Goal: Transaction & Acquisition: Purchase product/service

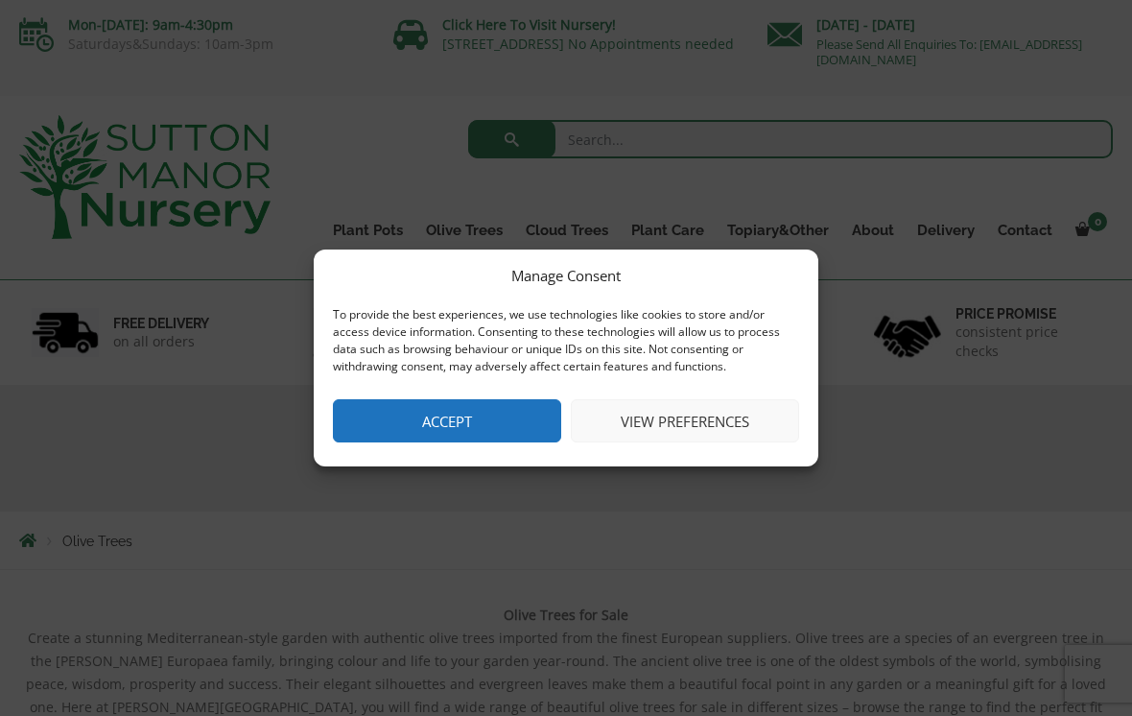
click at [454, 437] on button "Accept" at bounding box center [447, 420] width 228 height 43
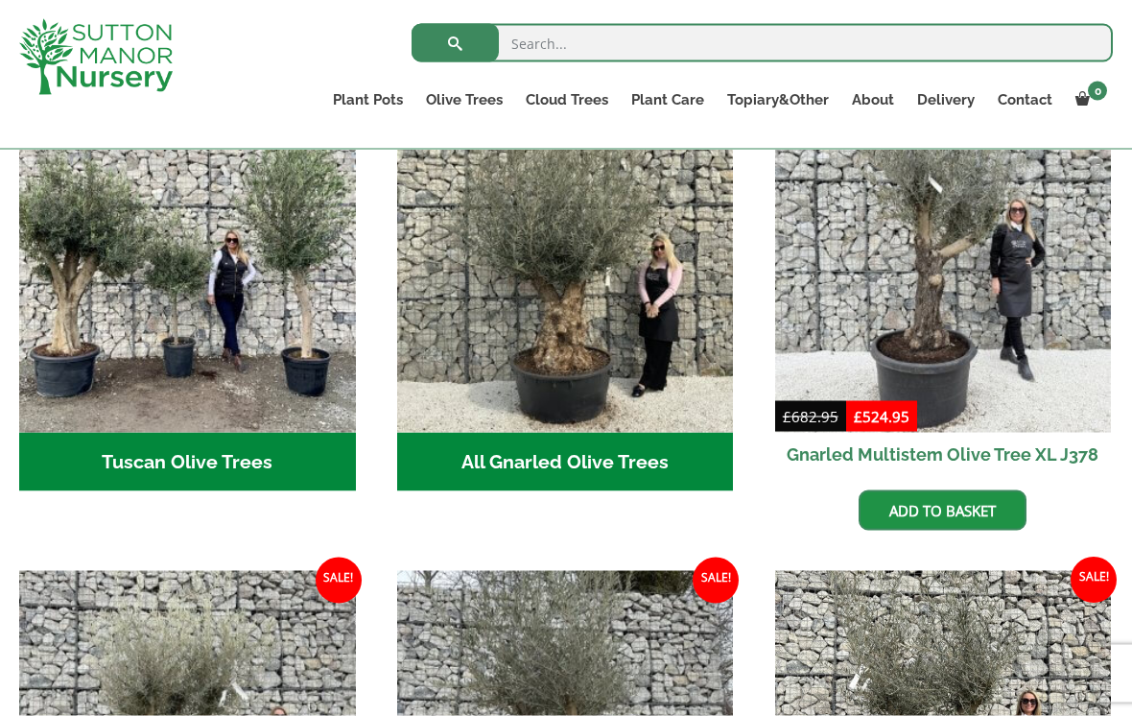
scroll to position [767, 0]
click at [128, 453] on h2 "Tuscan Olive Trees (7)" at bounding box center [187, 461] width 337 height 59
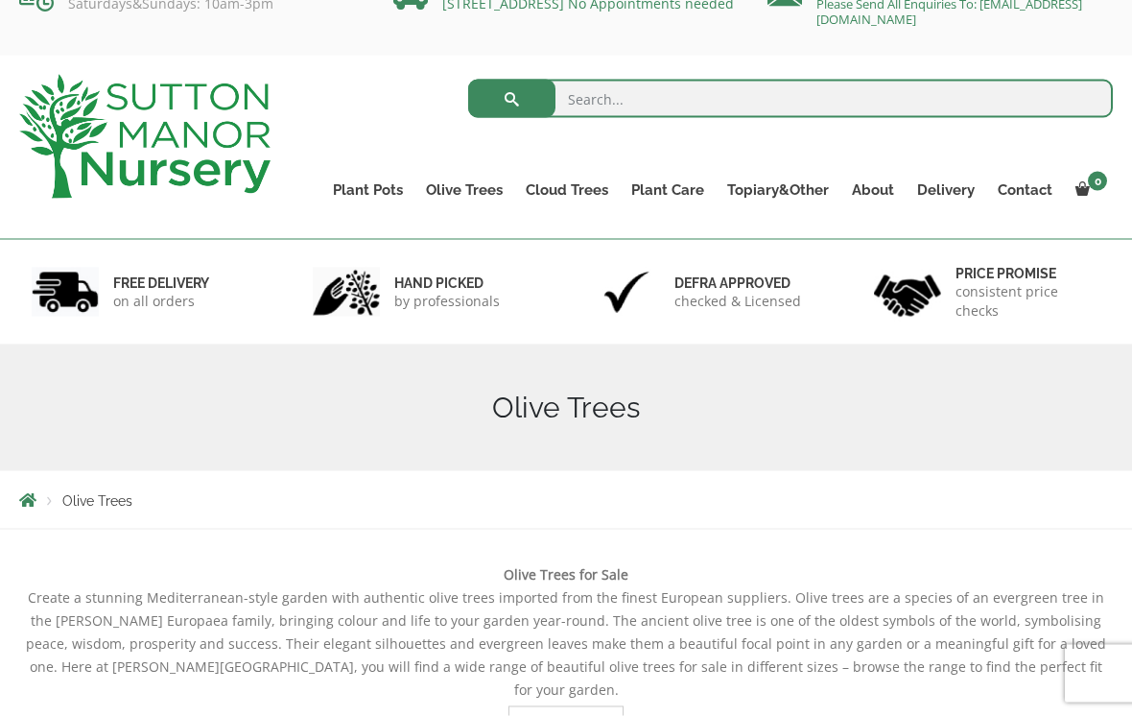
scroll to position [41, 0]
click at [0, 0] on link "Gnarled Olive Trees" at bounding box center [0, 0] width 0 height 0
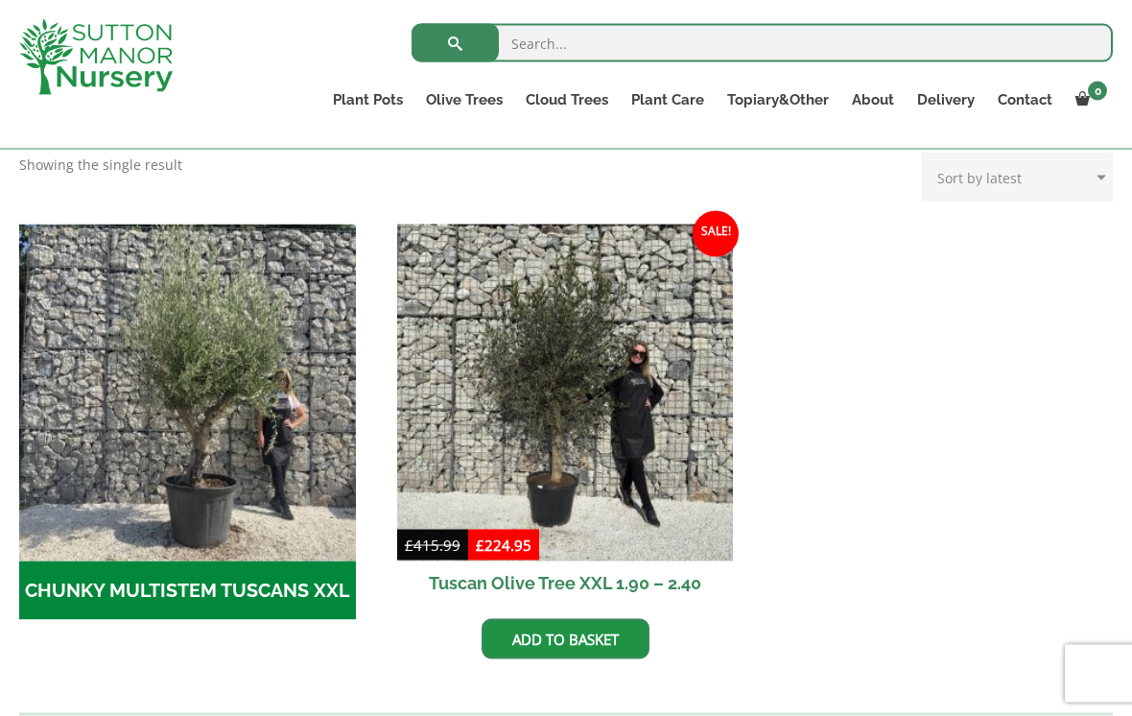
scroll to position [562, 0]
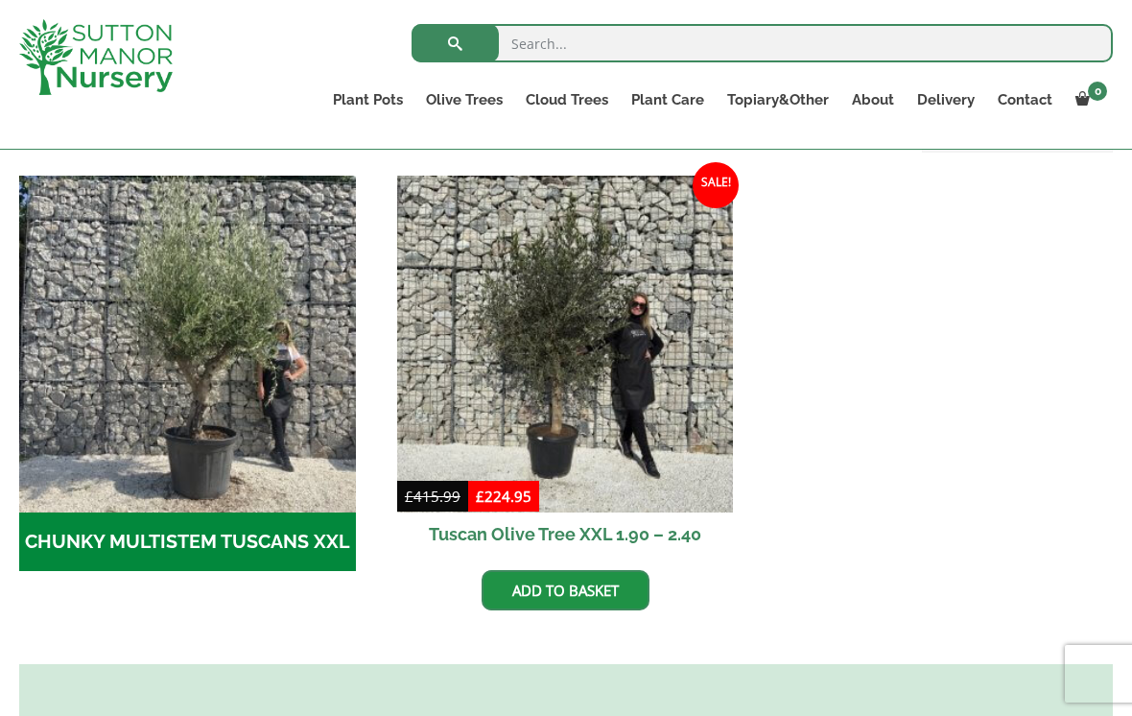
click at [632, 414] on img at bounding box center [565, 344] width 337 height 337
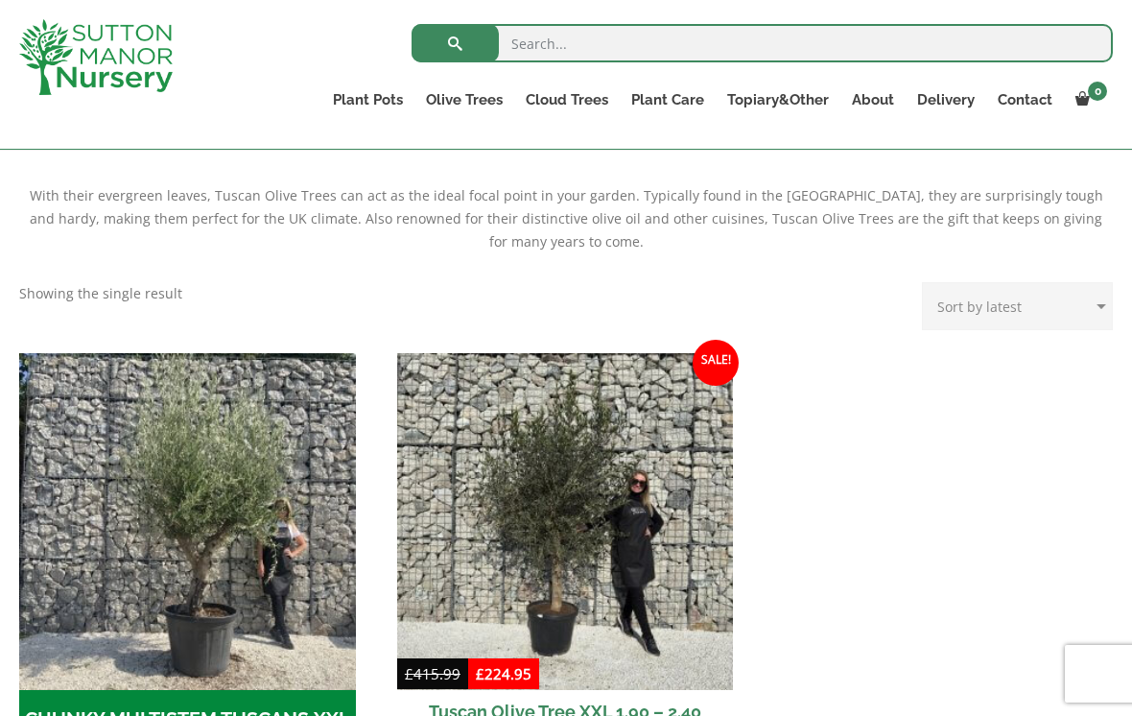
scroll to position [373, 0]
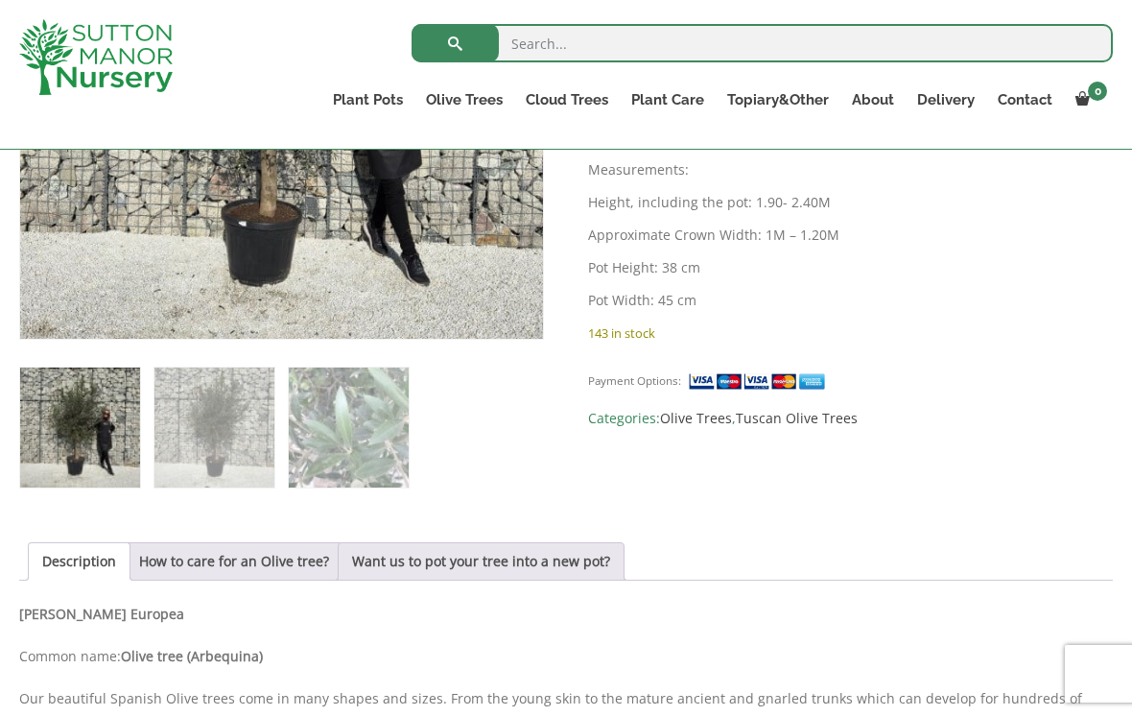
scroll to position [604, 0]
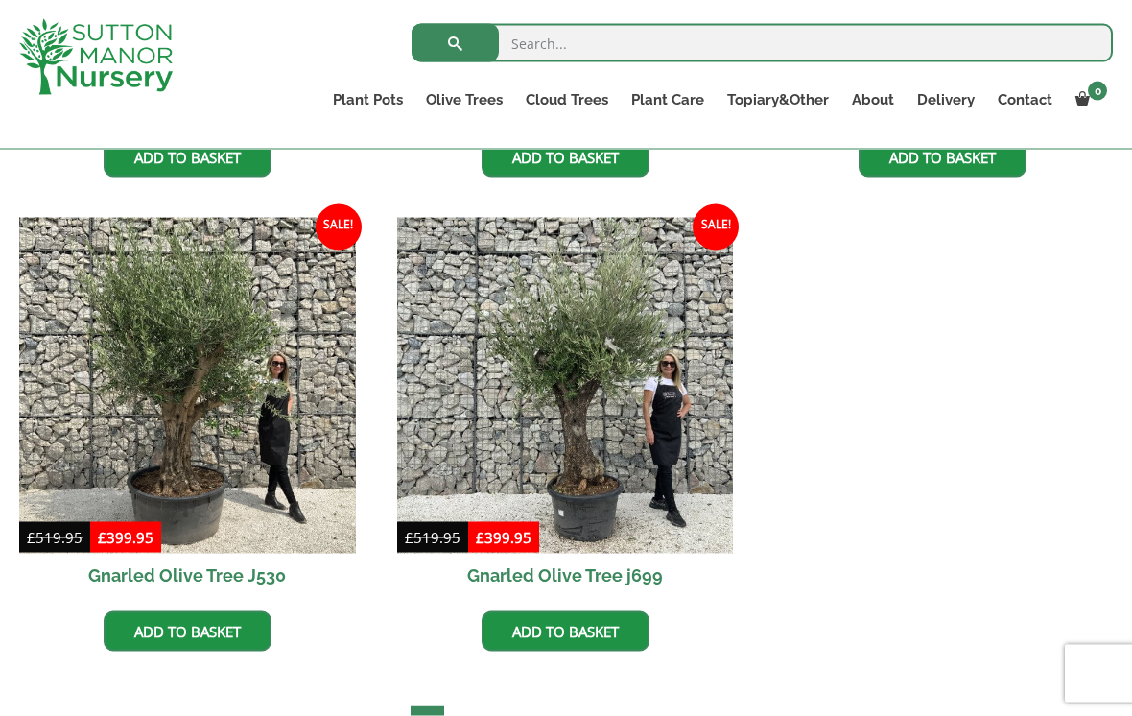
scroll to position [2321, 0]
click at [177, 414] on img at bounding box center [187, 385] width 337 height 337
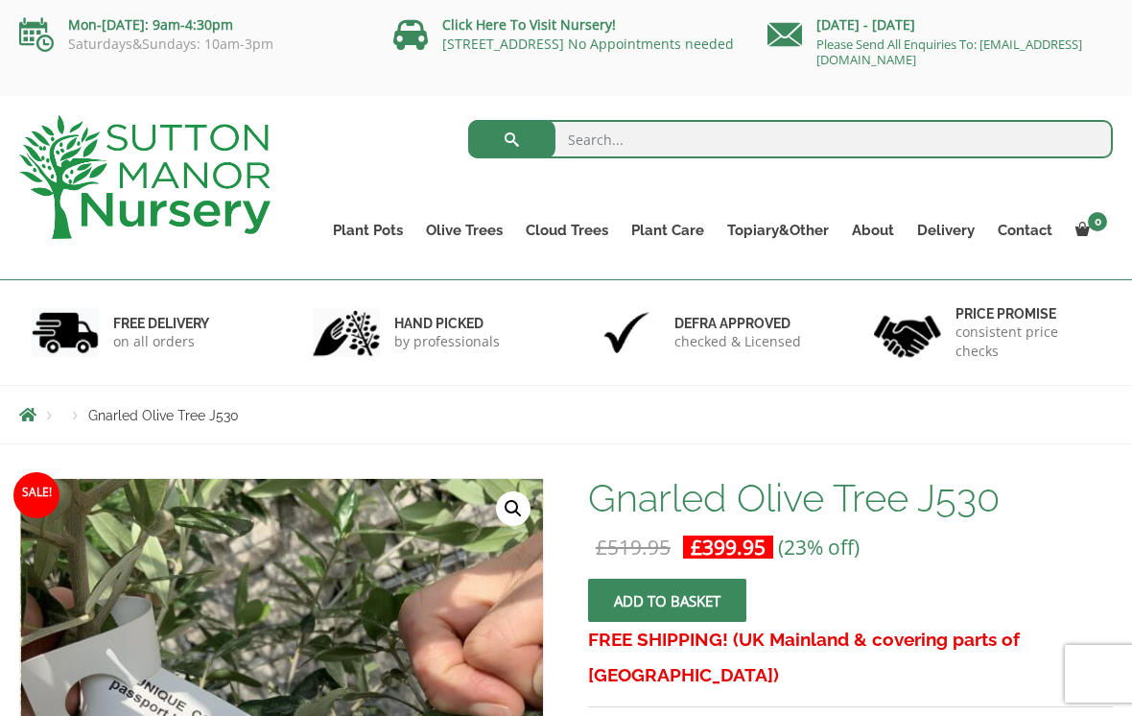
click at [0, 0] on link "Vietnamese Terracotta" at bounding box center [0, 0] width 0 height 0
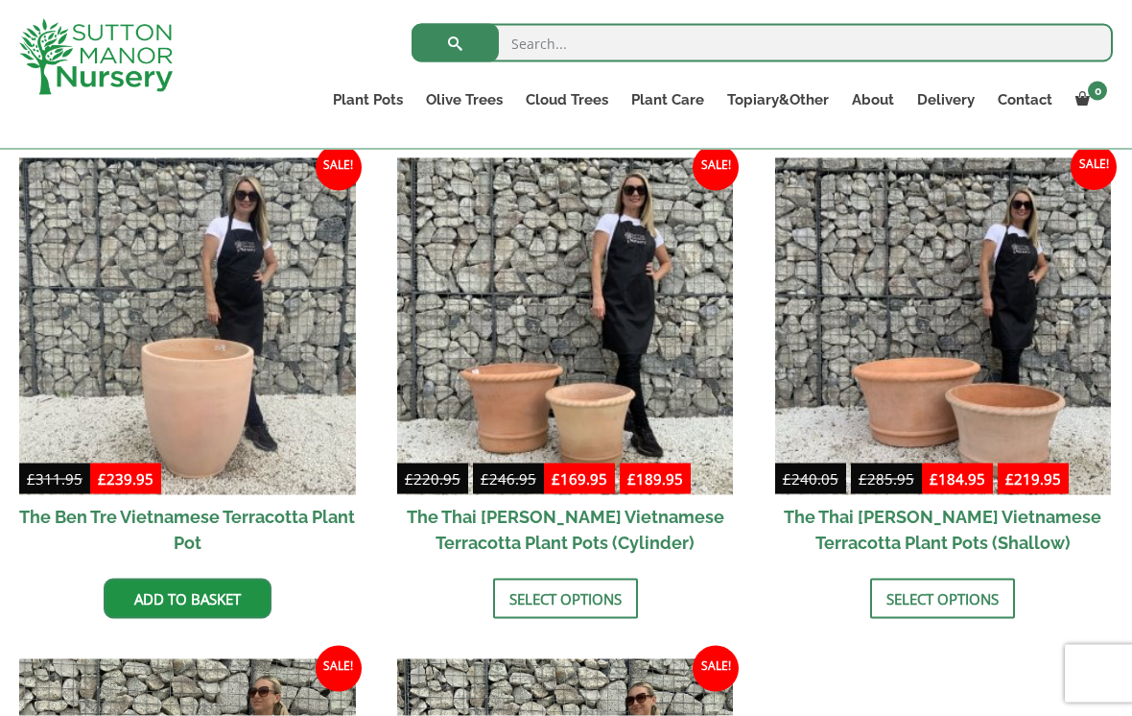
scroll to position [483, 0]
click at [958, 458] on img at bounding box center [943, 325] width 337 height 337
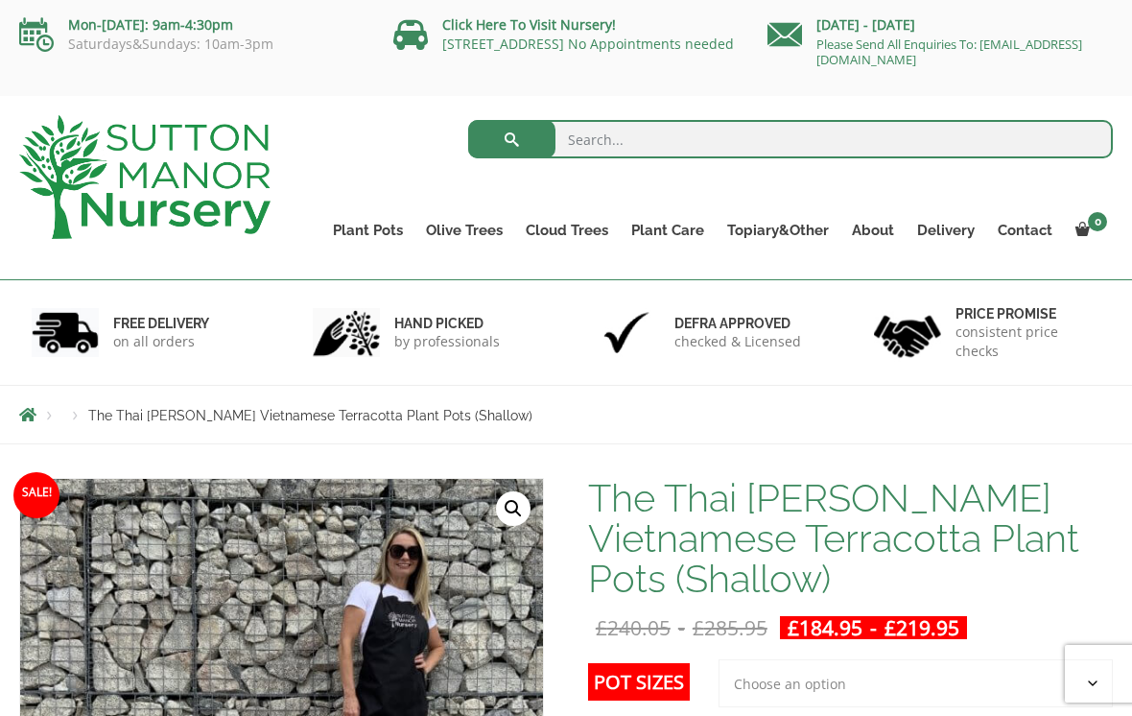
click at [0, 0] on link "The Iron Stone Pots" at bounding box center [0, 0] width 0 height 0
click at [0, 0] on link "Vietnamese Pots" at bounding box center [0, 0] width 0 height 0
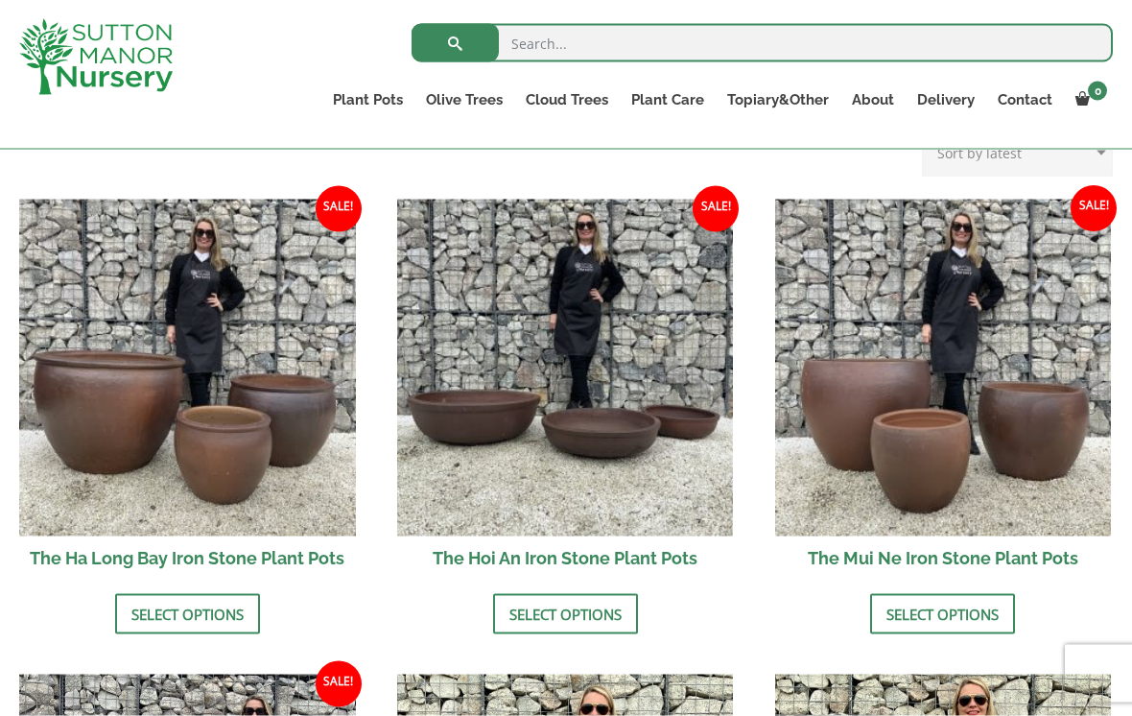
scroll to position [625, 0]
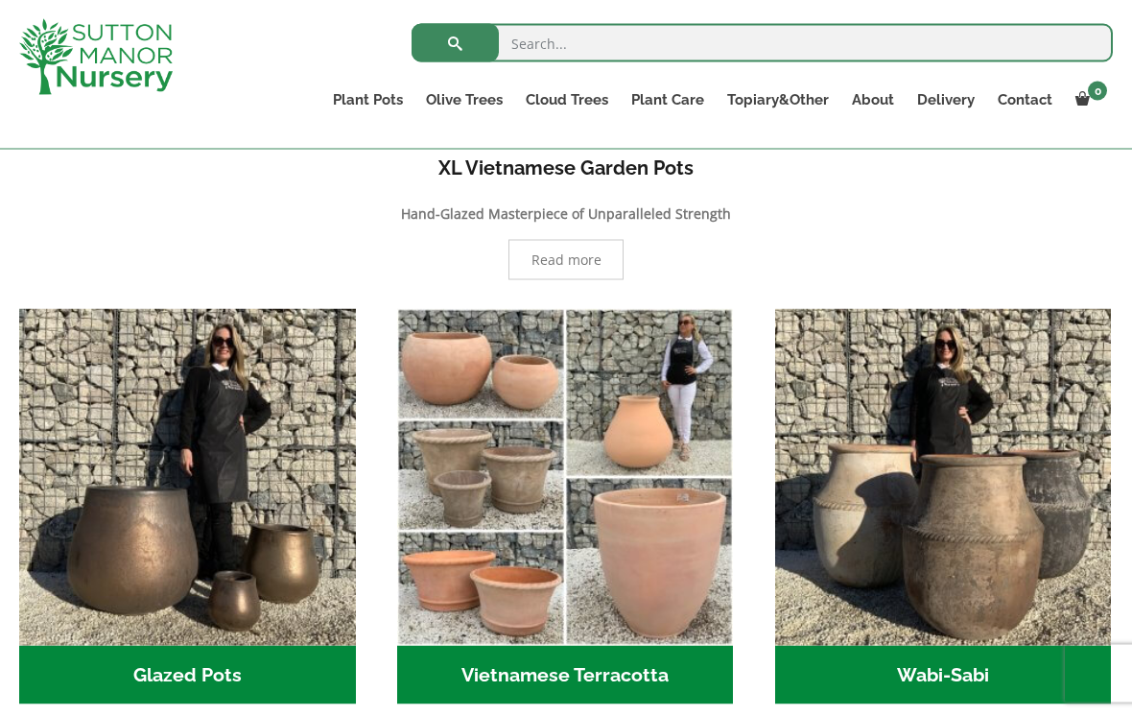
scroll to position [416, 0]
click at [660, 555] on img "Visit product category Vietnamese Terracotta" at bounding box center [565, 476] width 337 height 337
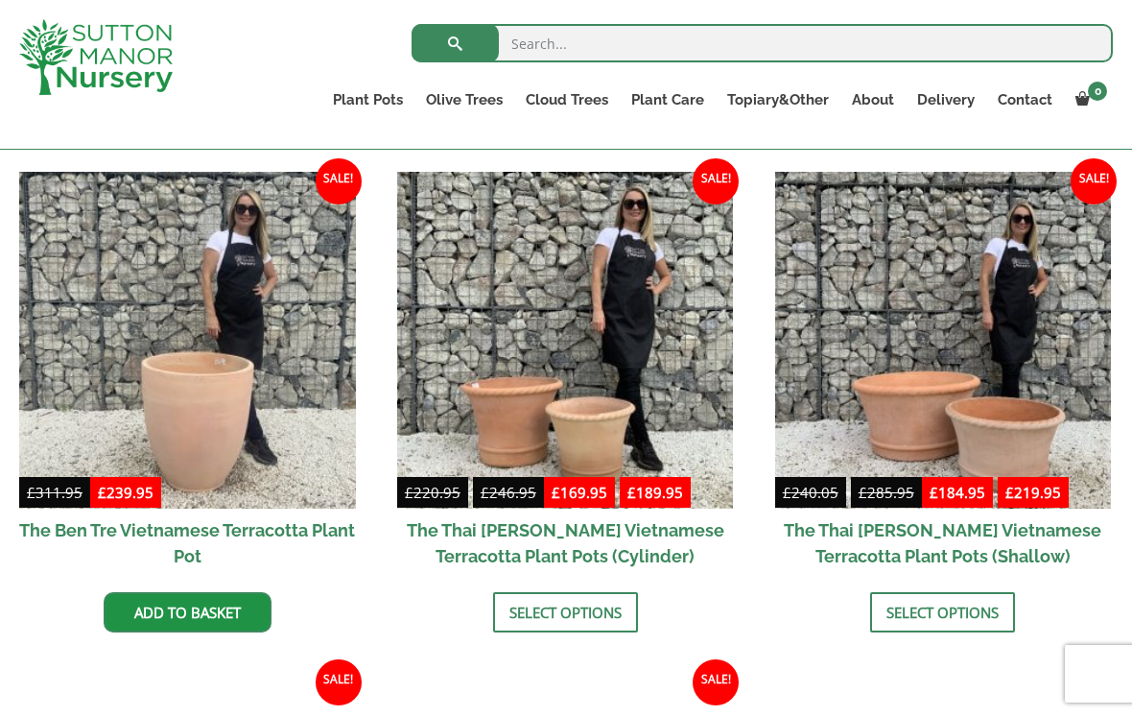
scroll to position [475, 0]
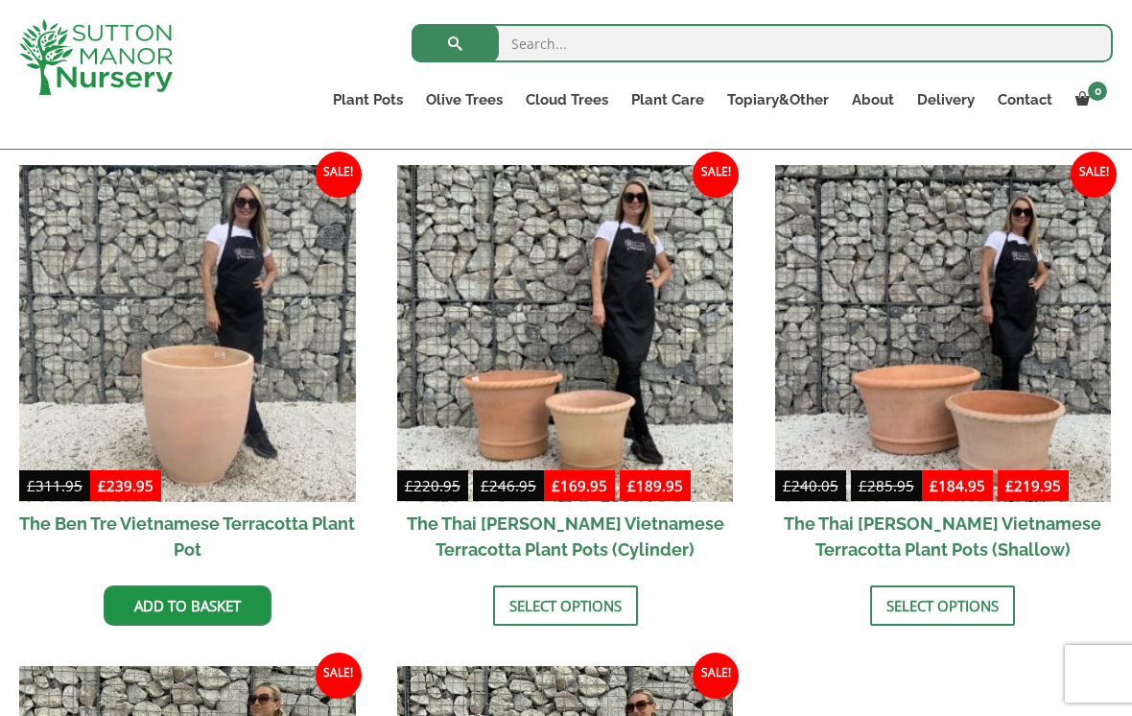
click at [1042, 434] on img at bounding box center [943, 333] width 337 height 337
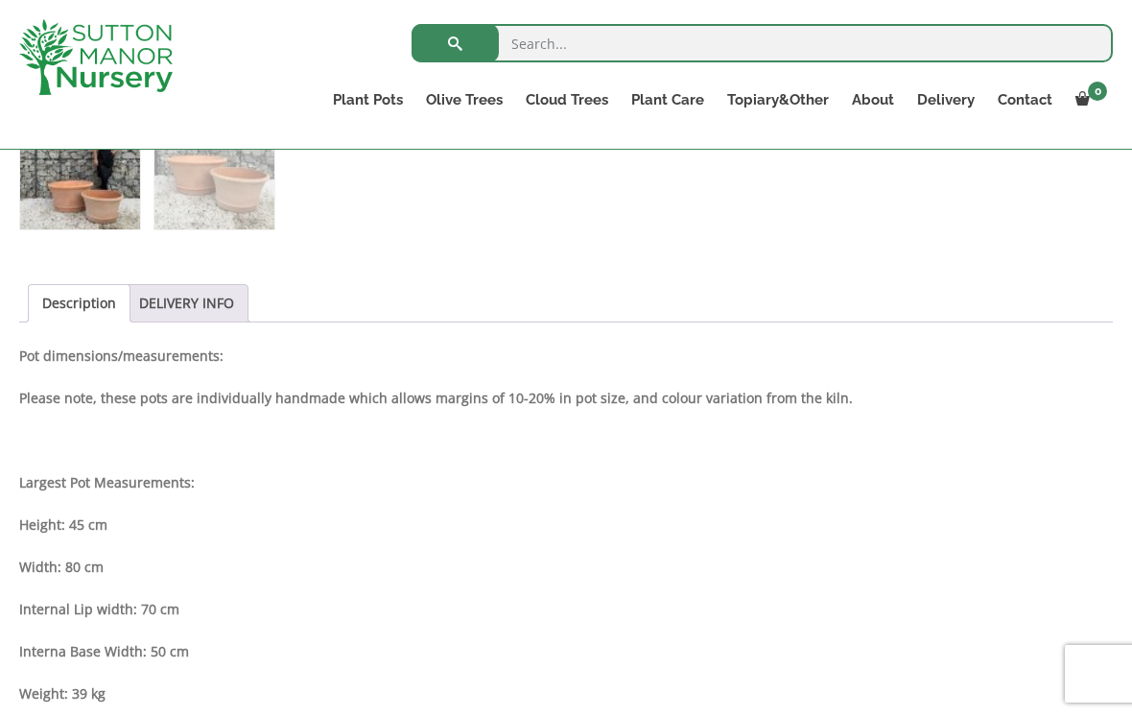
scroll to position [882, 0]
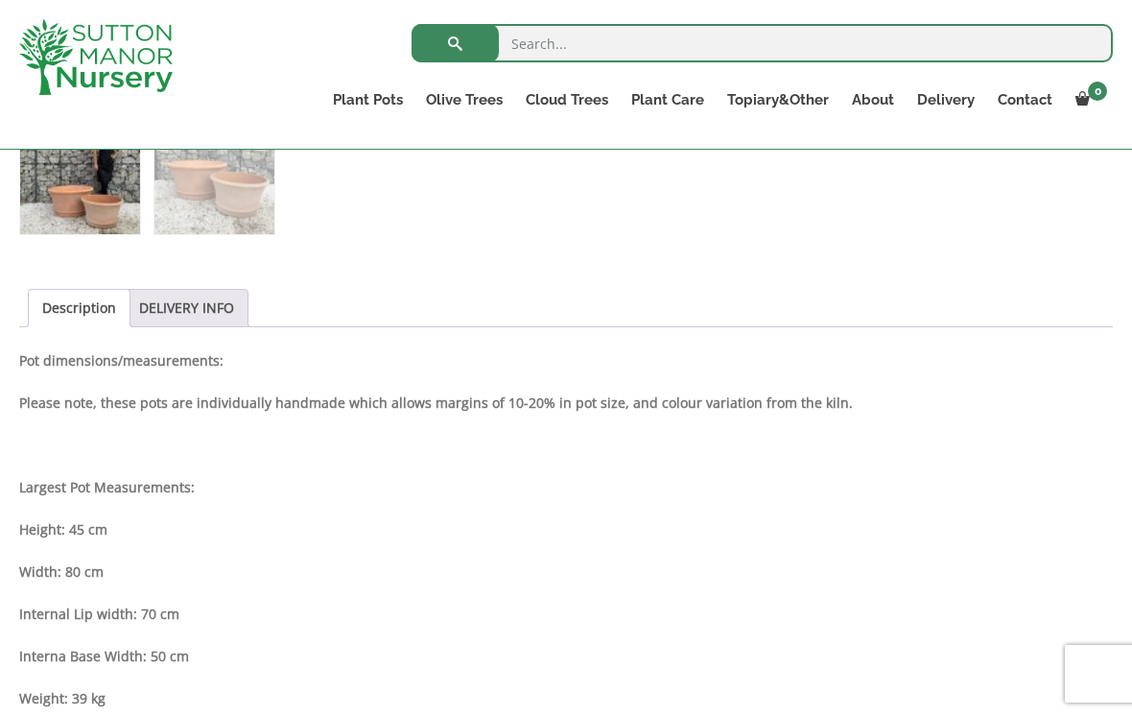
click at [0, 0] on link "Gnarled Plateau Olive Tree XL" at bounding box center [0, 0] width 0 height 0
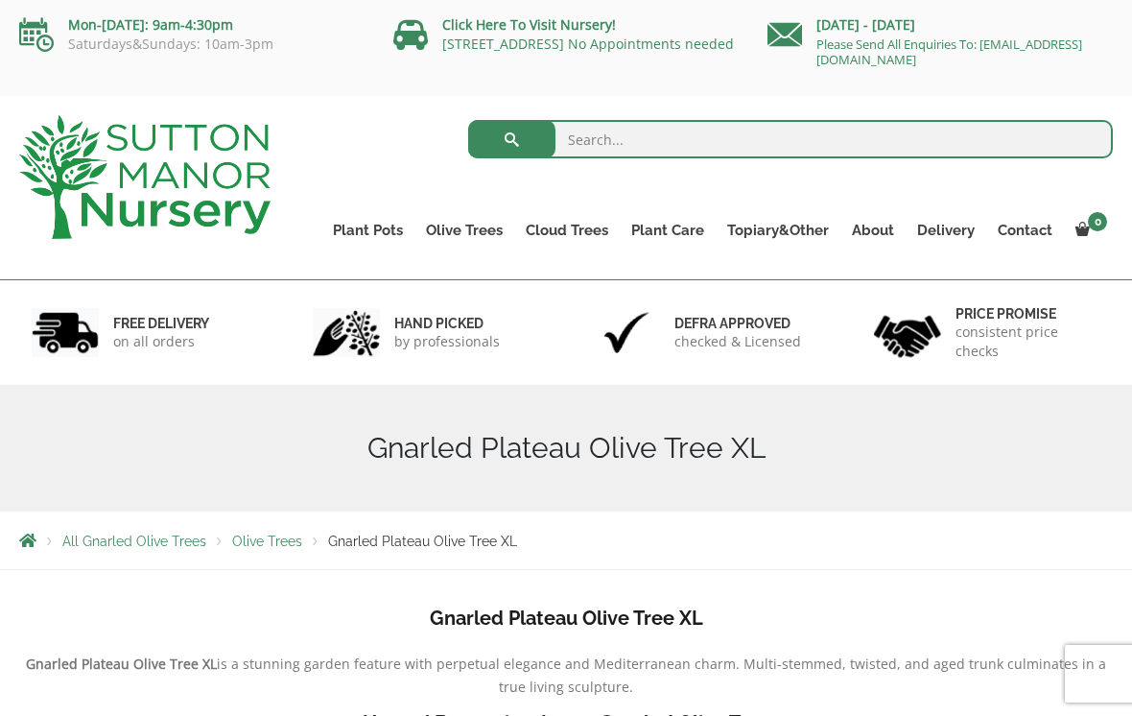
click at [0, 0] on link "Gnarled Olive Trees" at bounding box center [0, 0] width 0 height 0
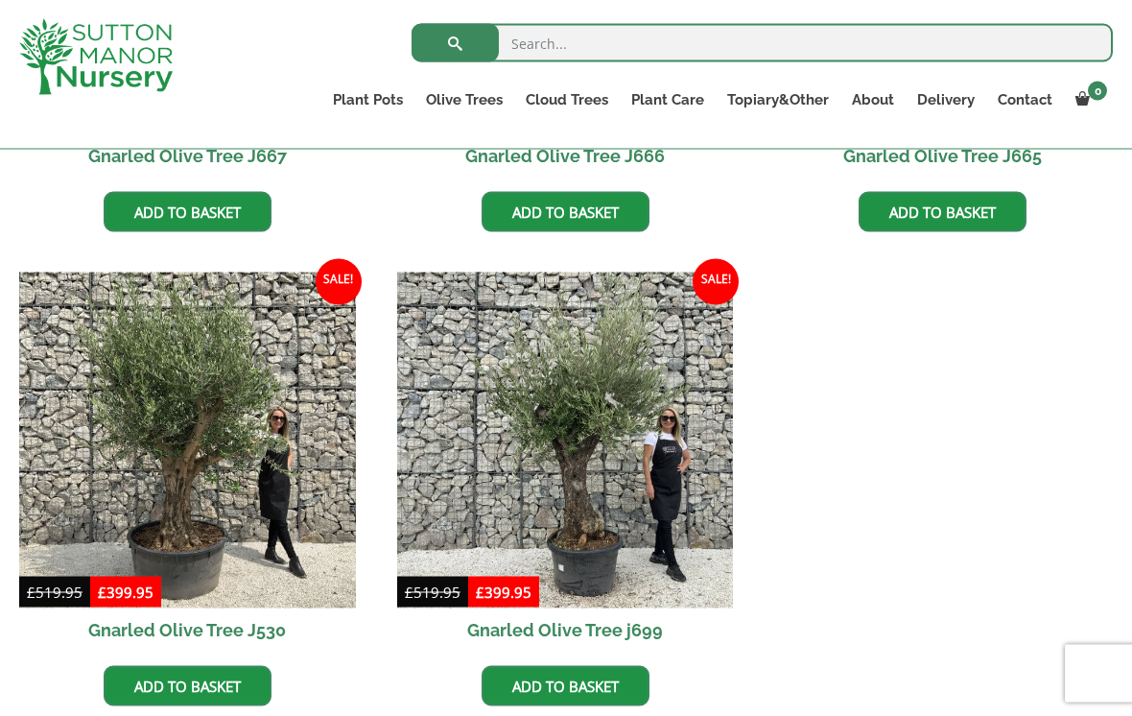
scroll to position [2266, 0]
click at [151, 473] on img at bounding box center [187, 440] width 337 height 337
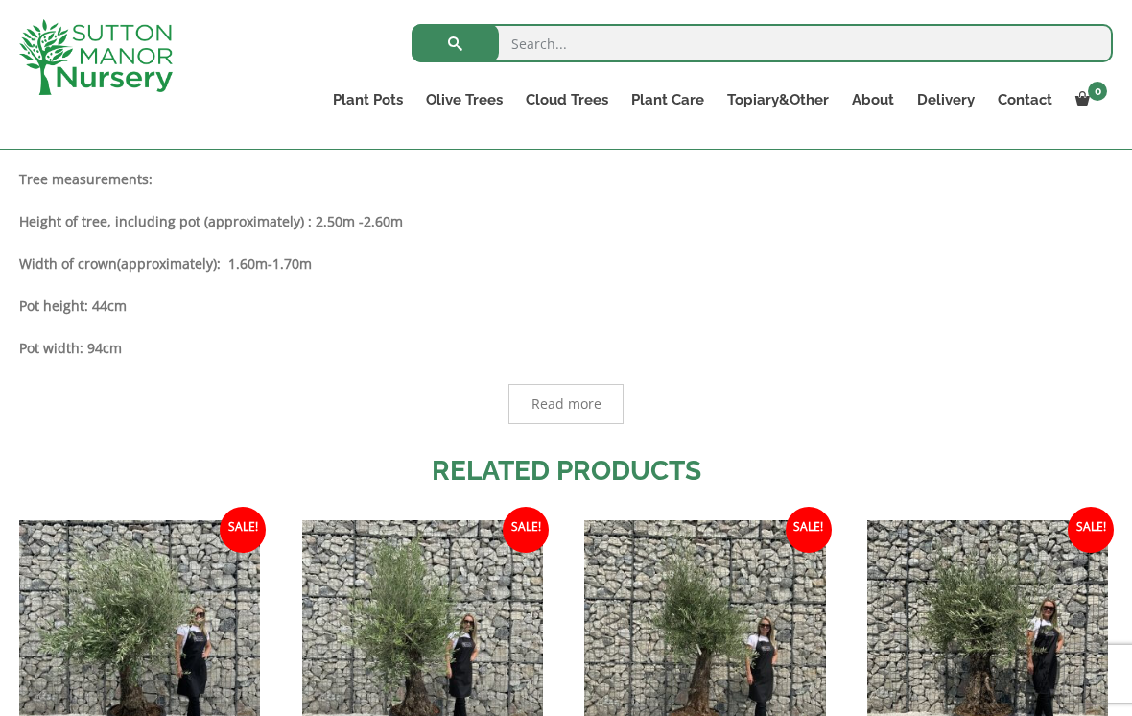
scroll to position [1035, 0]
click at [581, 418] on span "Read more" at bounding box center [565, 405] width 115 height 40
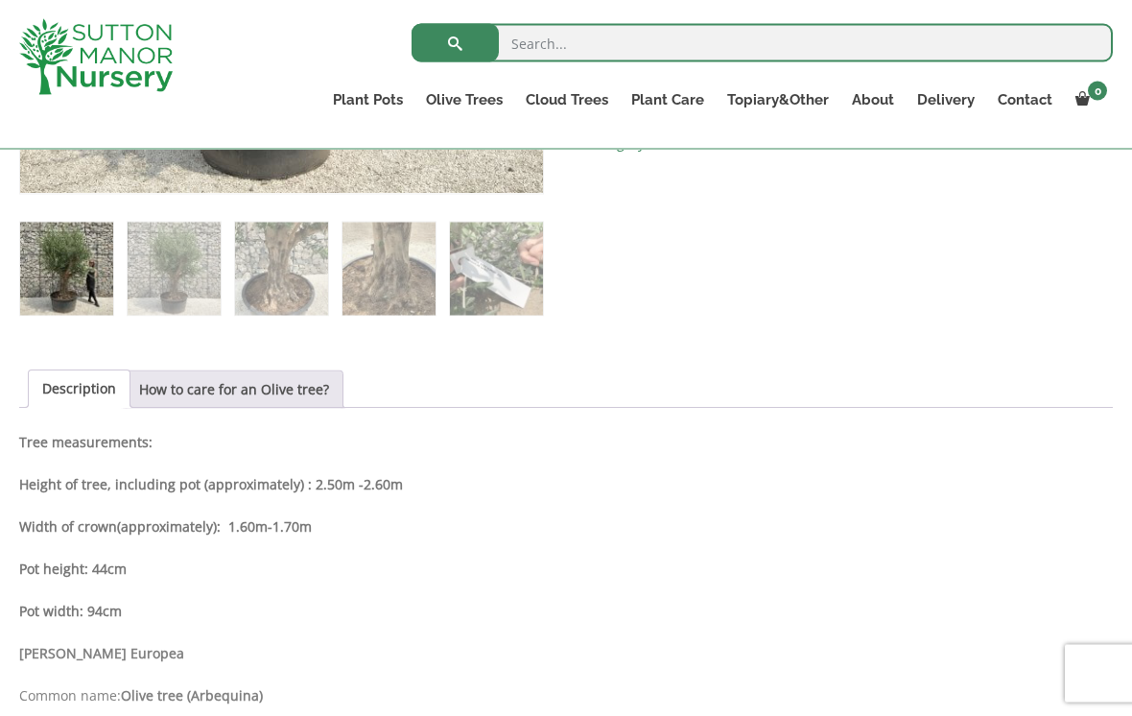
scroll to position [774, 0]
click at [0, 0] on link "The Atlantis Pots" at bounding box center [0, 0] width 0 height 0
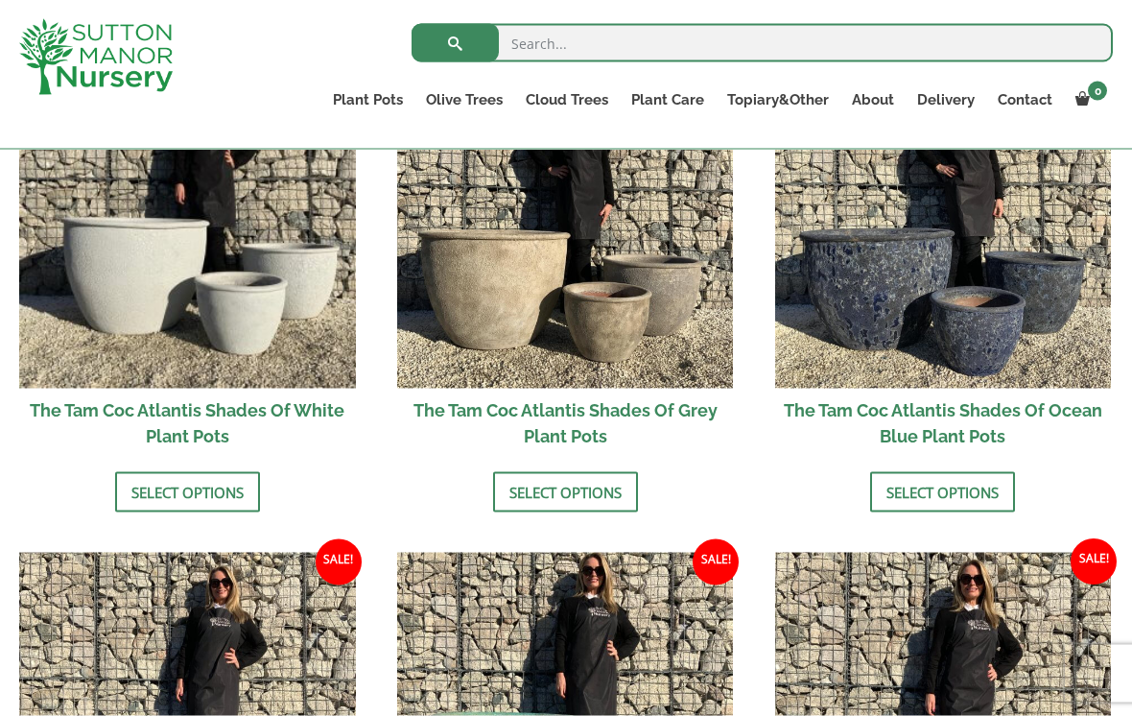
scroll to position [1251, 0]
click at [487, 324] on img at bounding box center [565, 220] width 337 height 337
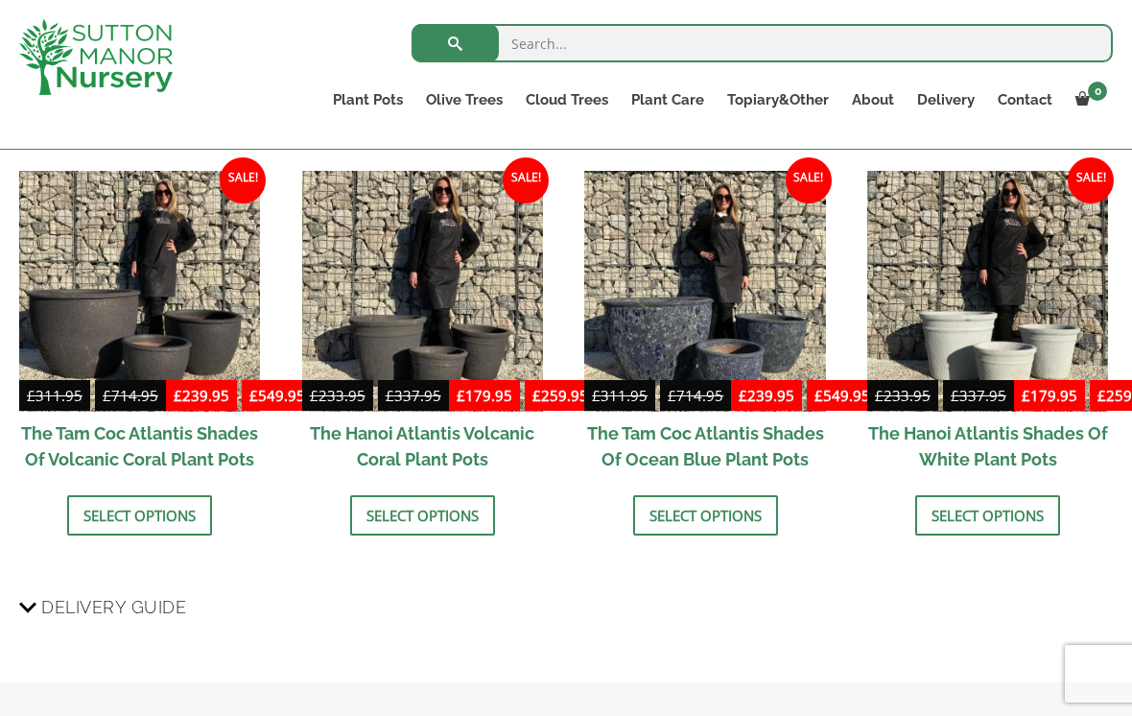
scroll to position [2032, 0]
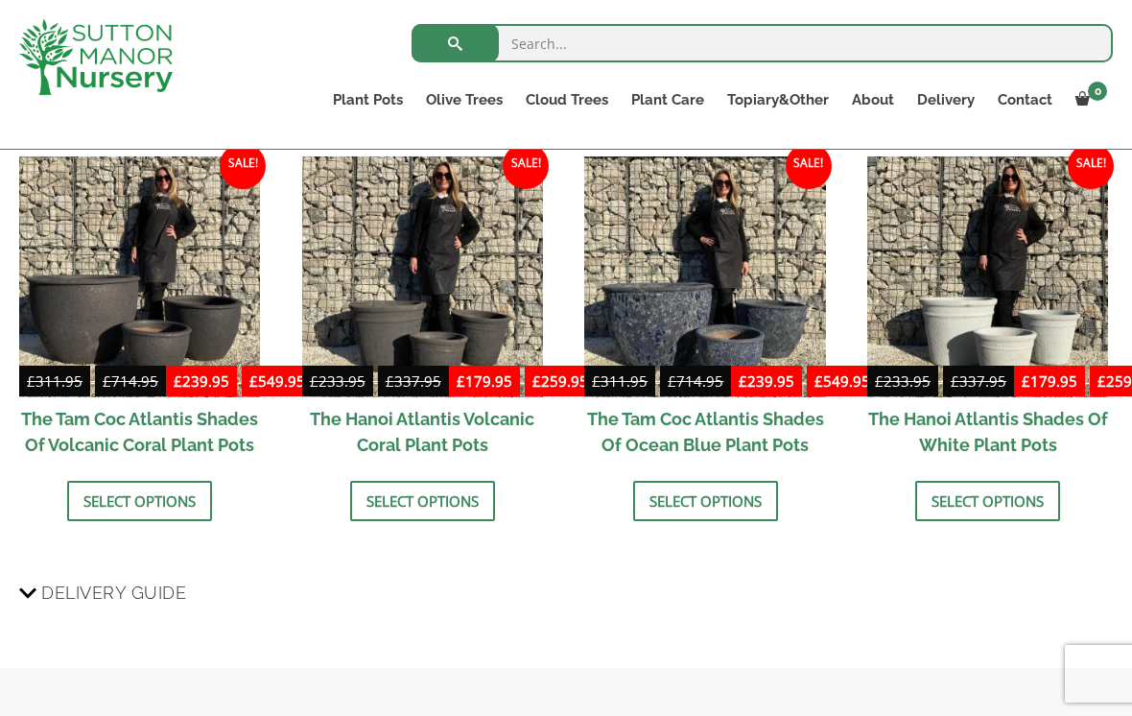
click at [94, 342] on img at bounding box center [139, 276] width 241 height 241
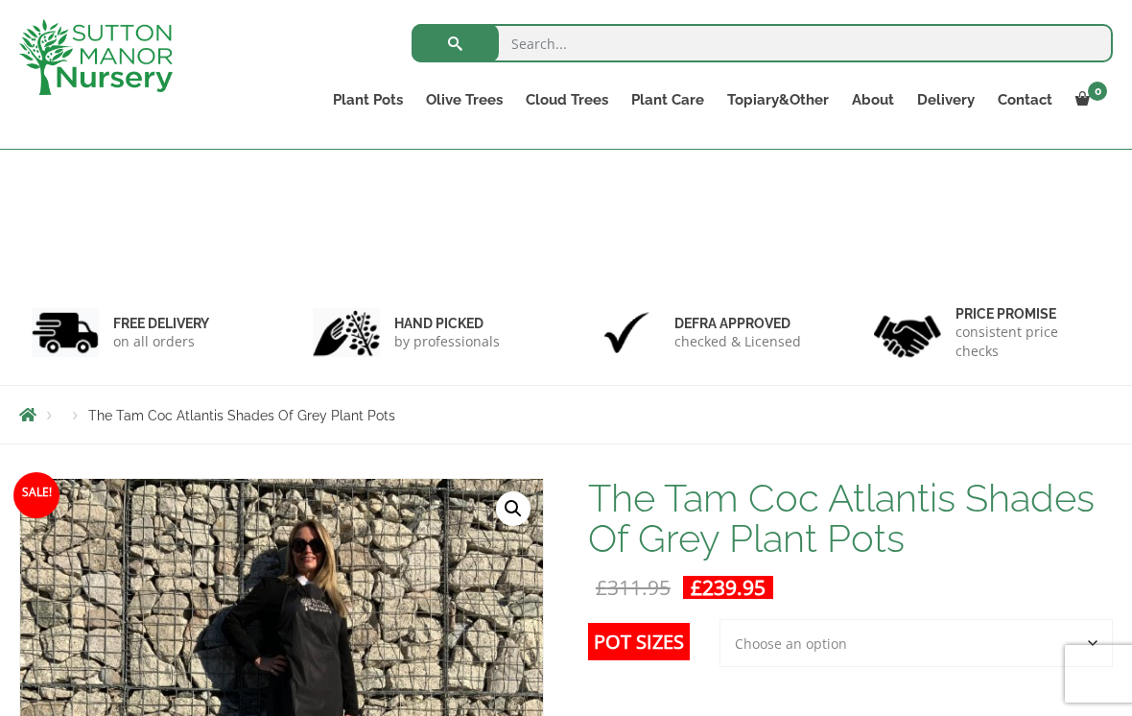
scroll to position [2062, 0]
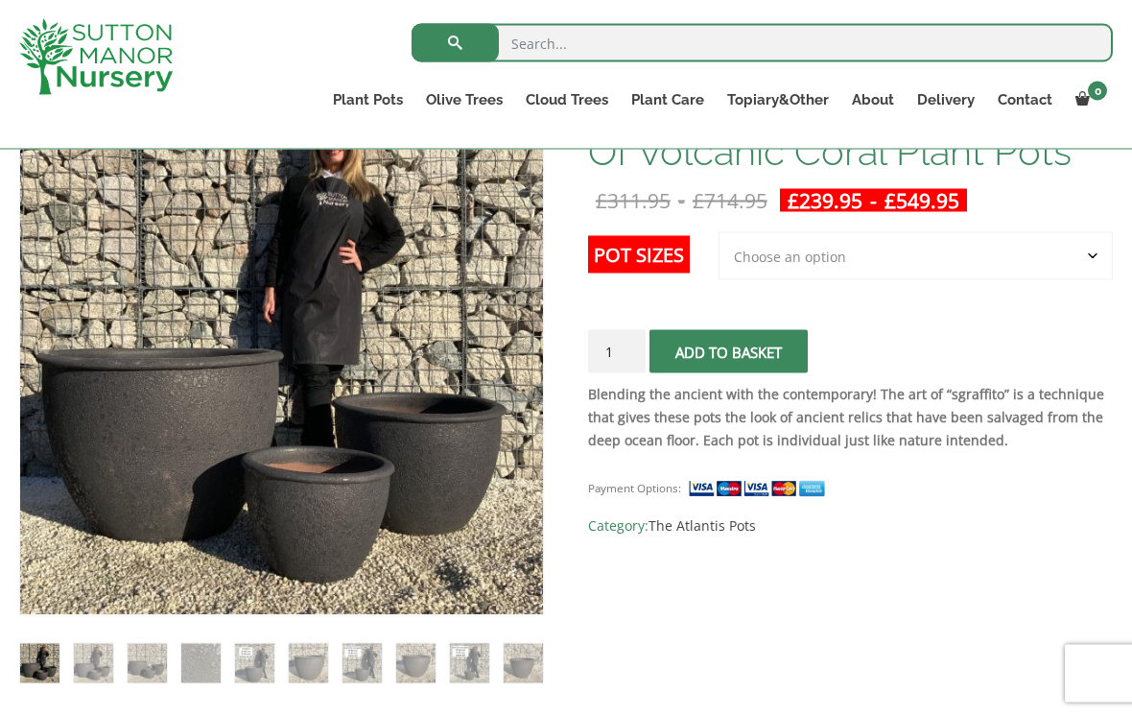
scroll to position [335, 0]
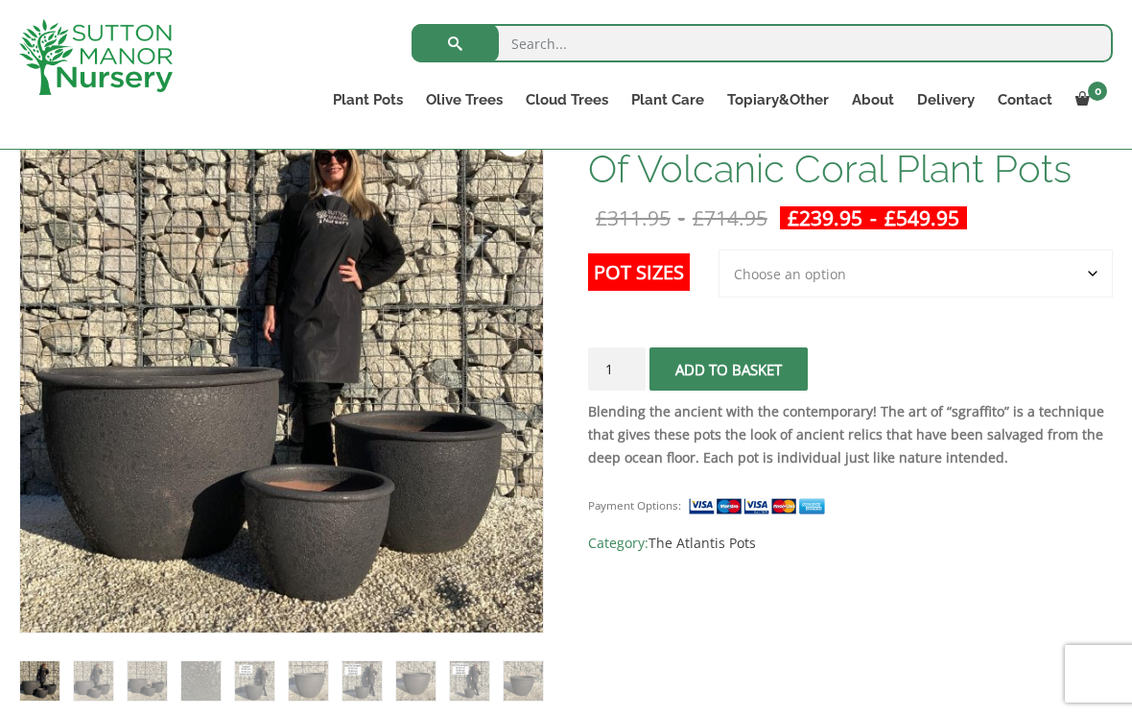
click at [1092, 272] on select "Choose an option 3rd to Largest Pot In The Picture 2nd to Largest Pot In The Pi…" at bounding box center [916, 273] width 394 height 48
select select "Largest pot In The Picture"
